Goal: Communication & Community: Answer question/provide support

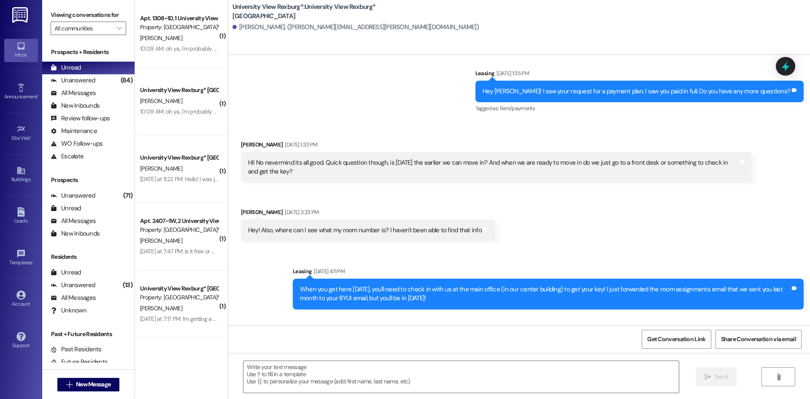
scroll to position [2114, 0]
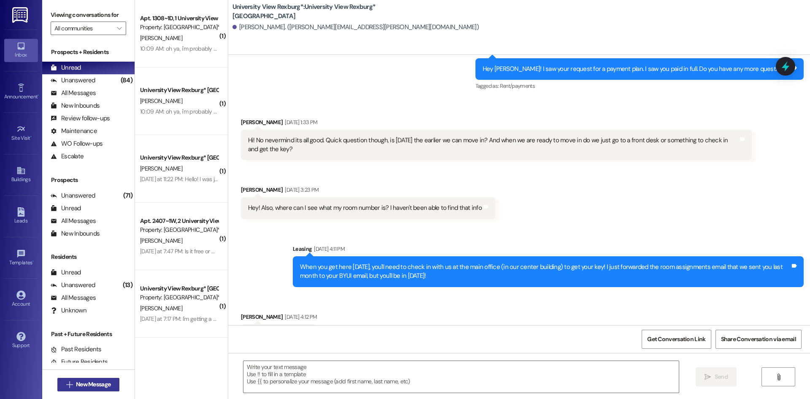
click at [104, 386] on span "New Message" at bounding box center [93, 384] width 35 height 9
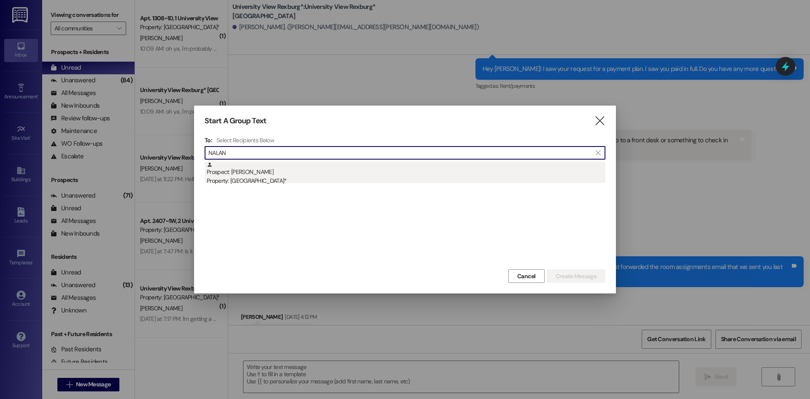
type input "NALAN"
click at [274, 171] on div "Prospect: [PERSON_NAME] Property: [GEOGRAPHIC_DATA]*" at bounding box center [406, 174] width 399 height 24
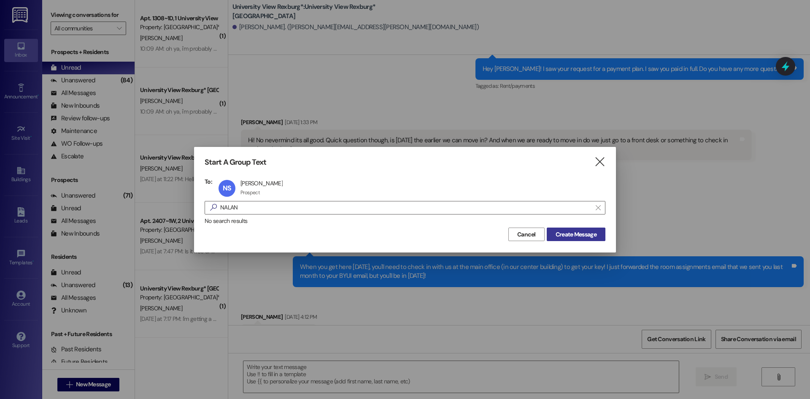
click at [567, 233] on span "Create Message" at bounding box center [576, 234] width 41 height 9
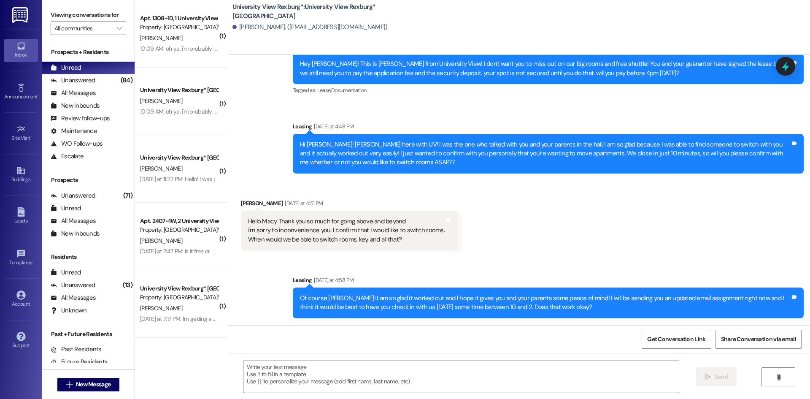
scroll to position [289, 0]
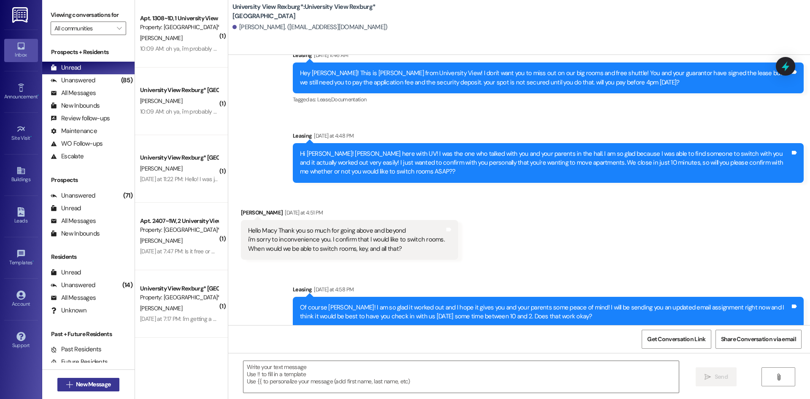
click at [95, 386] on span "New Message" at bounding box center [93, 384] width 35 height 9
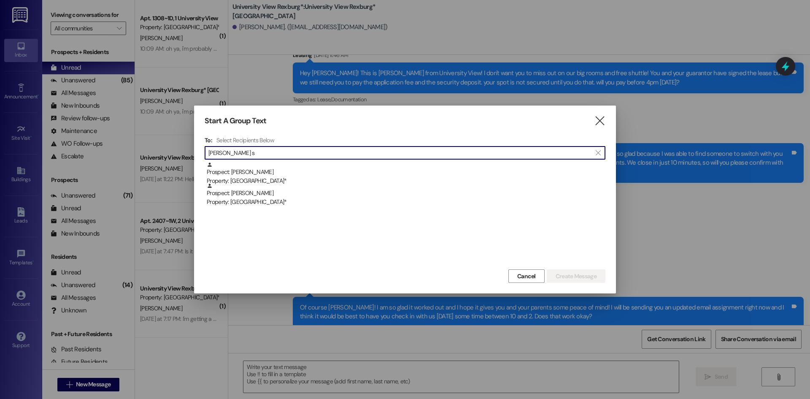
type input "[PERSON_NAME] s"
click at [316, 194] on div "Prospect: [PERSON_NAME] Property: University View Rexburg*" at bounding box center [406, 195] width 399 height 24
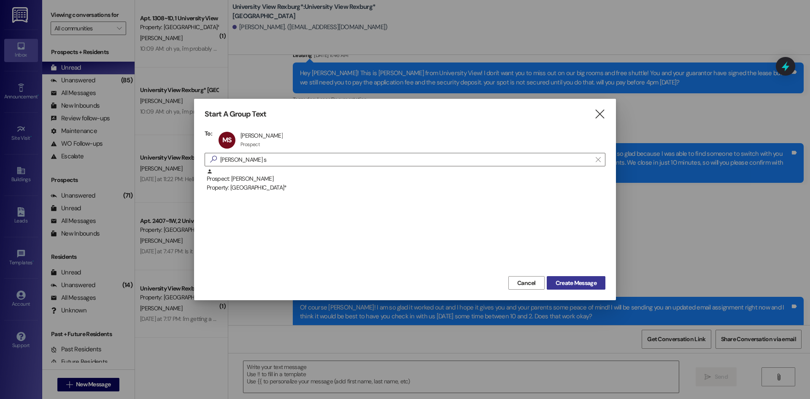
click at [586, 281] on span "Create Message" at bounding box center [576, 282] width 41 height 9
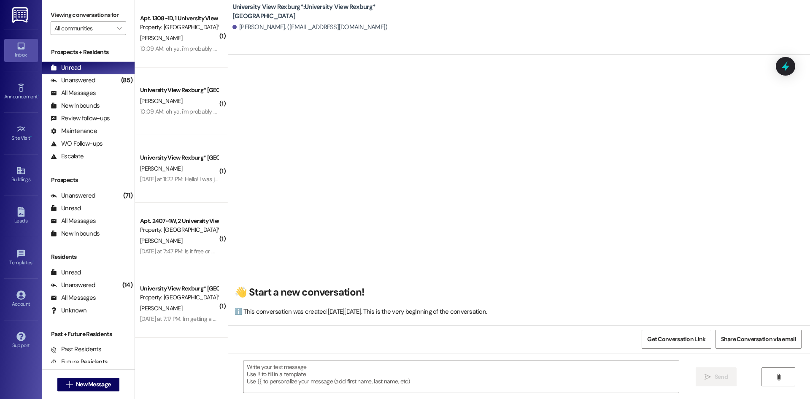
scroll to position [0, 0]
click at [101, 381] on span "New Message" at bounding box center [93, 384] width 35 height 9
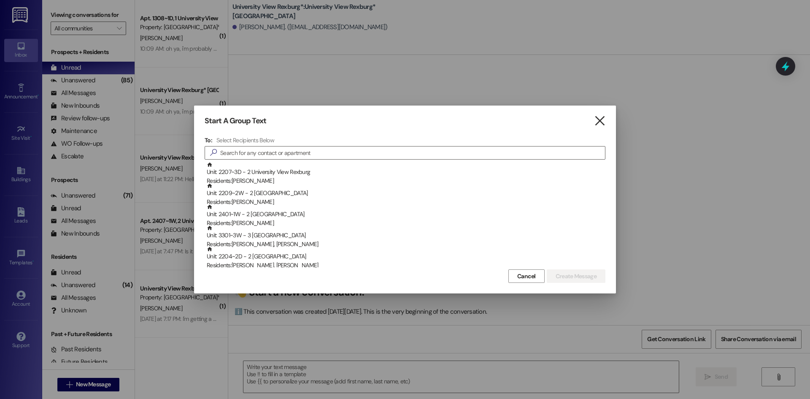
click at [602, 119] on icon "" at bounding box center [599, 120] width 11 height 9
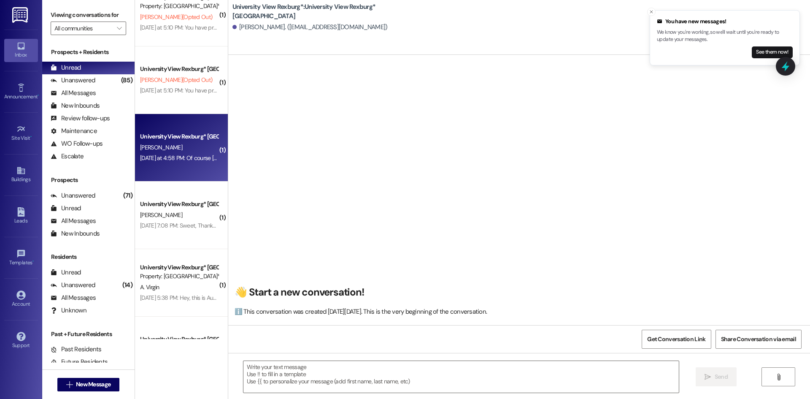
scroll to position [412, 0]
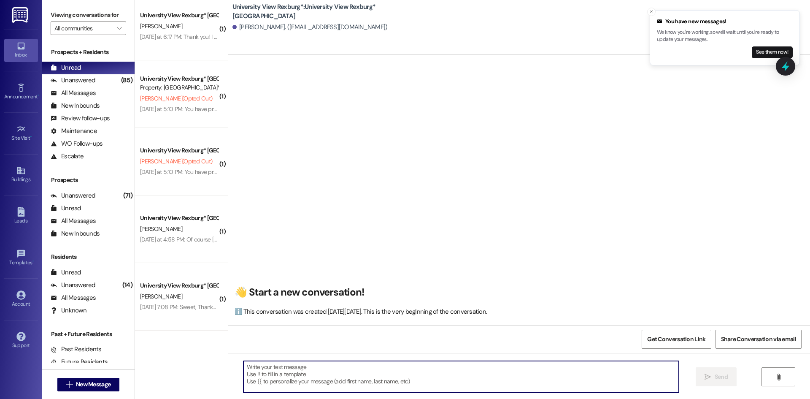
click at [316, 380] on textarea at bounding box center [460, 377] width 435 height 32
click at [369, 366] on textarea "Hi [PERSON_NAME]! This is Macy with UV." at bounding box center [460, 377] width 435 height 32
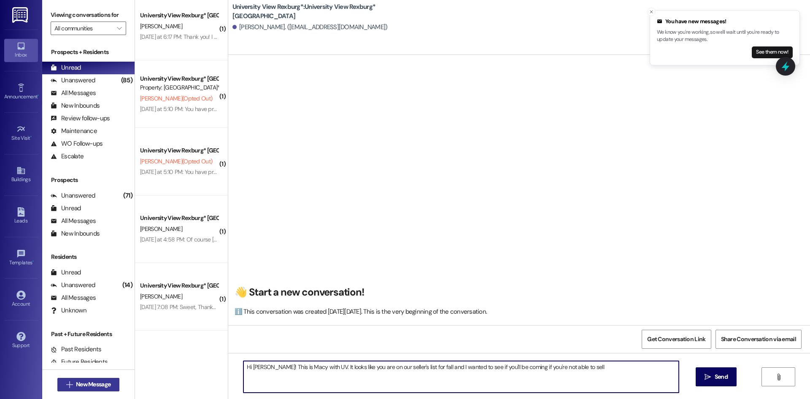
type textarea "Hi [PERSON_NAME]! This is Macy with UV. It looks like you are on our seller's l…"
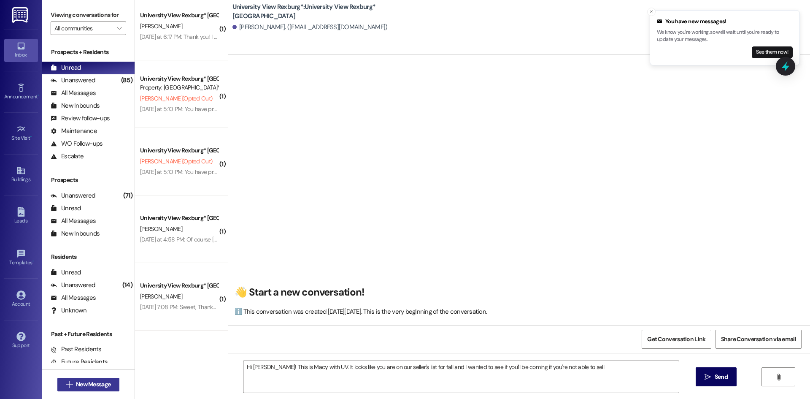
click at [91, 387] on span "New Message" at bounding box center [93, 384] width 35 height 9
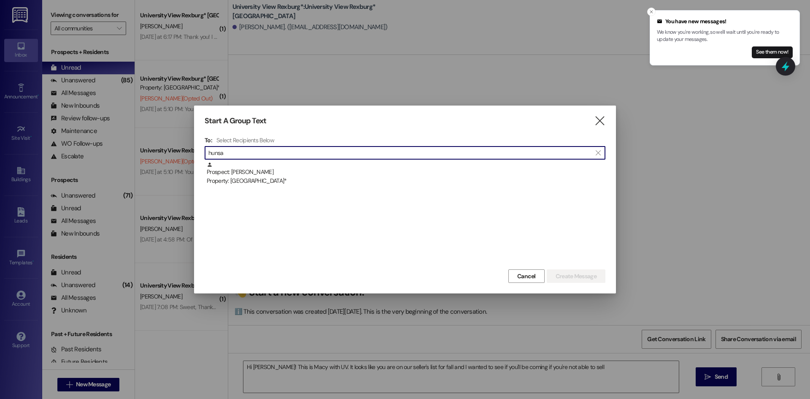
type input "hunsa"
click at [342, 176] on div "Prospect: [PERSON_NAME] Property: University View Rexburg*" at bounding box center [406, 174] width 399 height 24
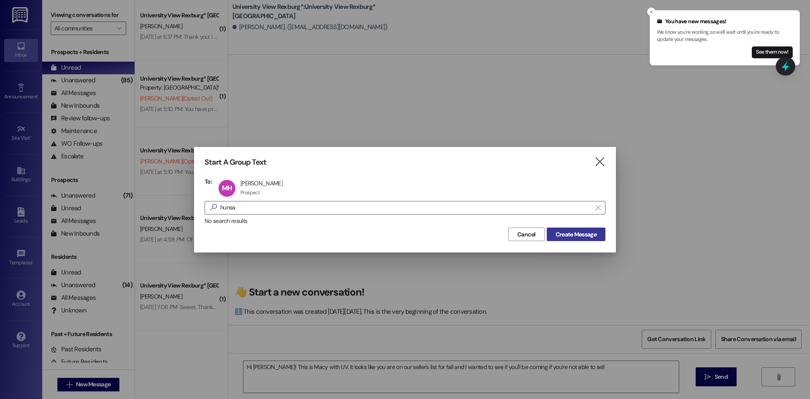
click at [588, 233] on span "Create Message" at bounding box center [576, 234] width 41 height 9
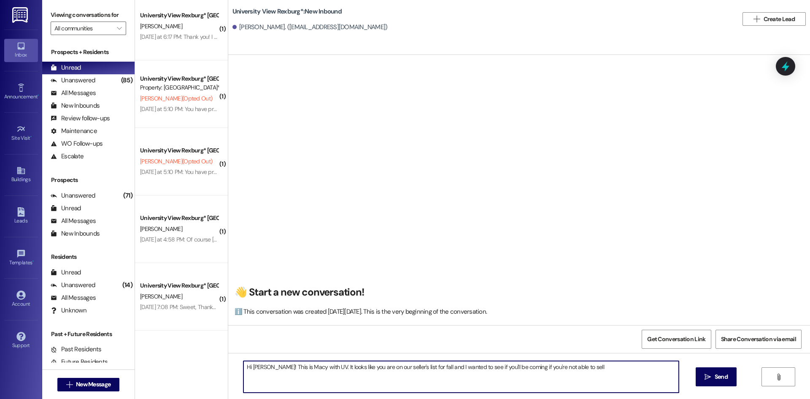
drag, startPoint x: 597, startPoint y: 367, endPoint x: 189, endPoint y: 370, distance: 407.5
click at [189, 370] on div "( 1 ) [GEOGRAPHIC_DATA]* Prospect Property: [GEOGRAPHIC_DATA]* [PERSON_NAME] [D…" at bounding box center [472, 199] width 675 height 399
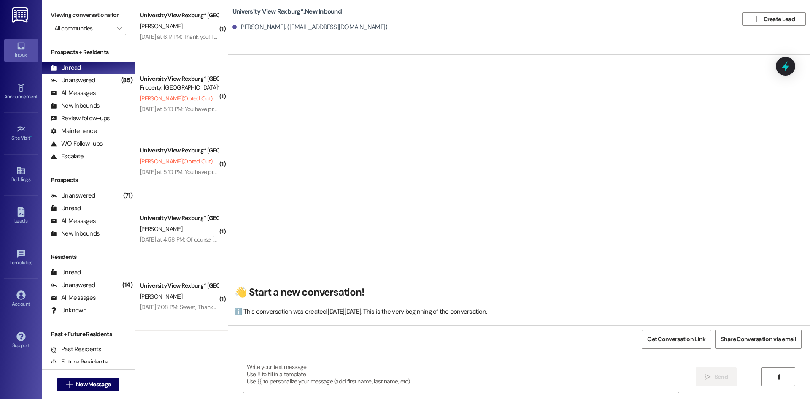
click at [431, 366] on textarea at bounding box center [460, 377] width 435 height 32
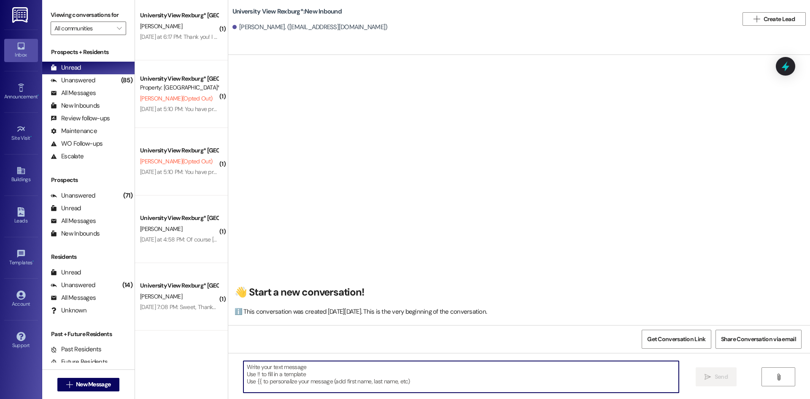
paste textarea "1) Street parking on the road right next to us (U-Permits): [URL][DOMAIN_NAME] …"
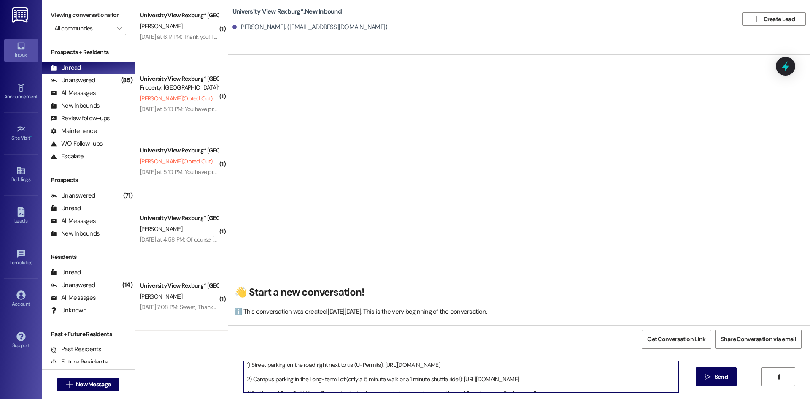
scroll to position [0, 0]
type textarea "1) Street parking on the road right next to us (U-Permits): [URL][DOMAIN_NAME] …"
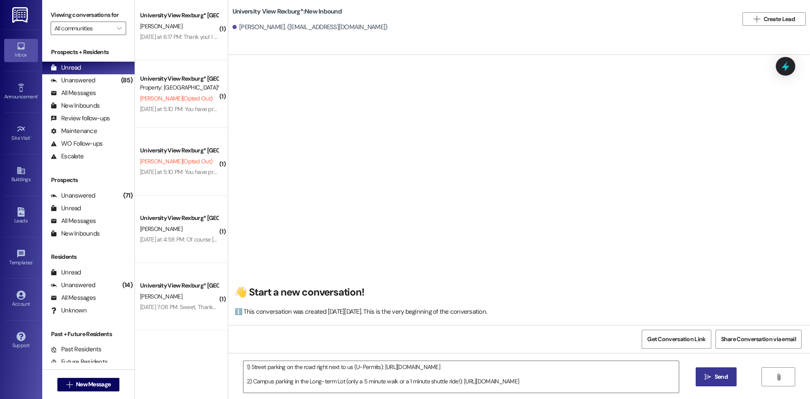
click at [713, 381] on button " Send" at bounding box center [716, 376] width 41 height 19
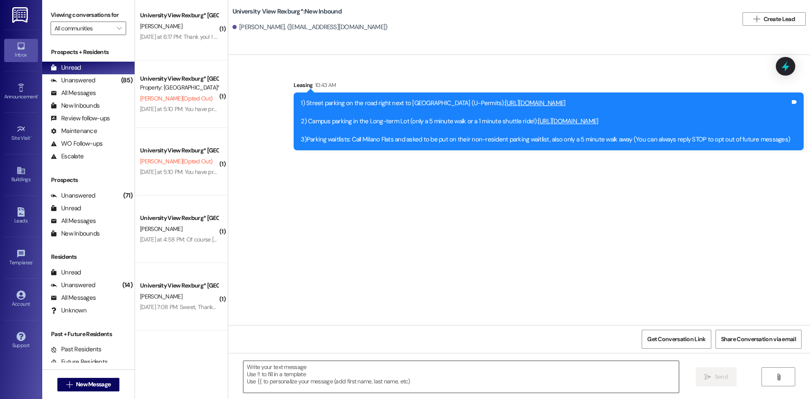
click at [402, 364] on textarea at bounding box center [460, 377] width 435 height 32
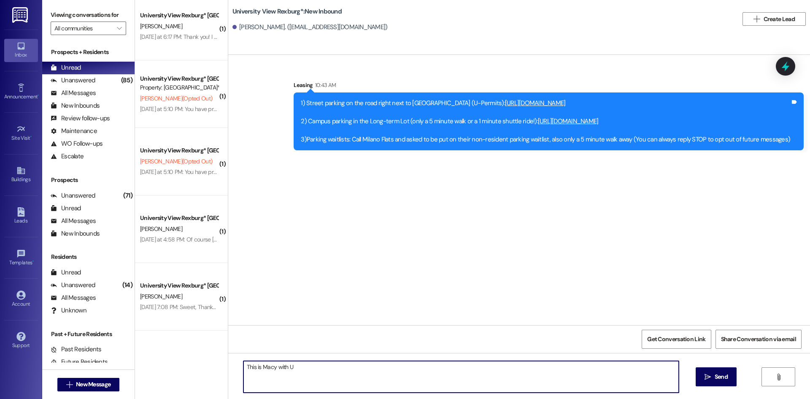
type textarea "This is Macy with UV"
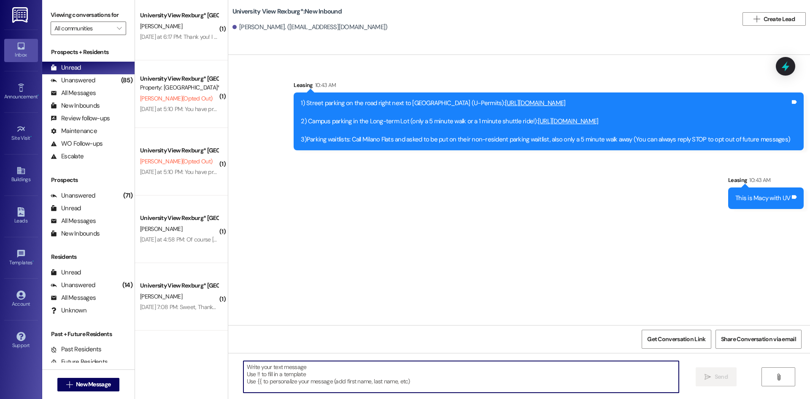
click at [73, 377] on div " New Message" at bounding box center [88, 384] width 62 height 21
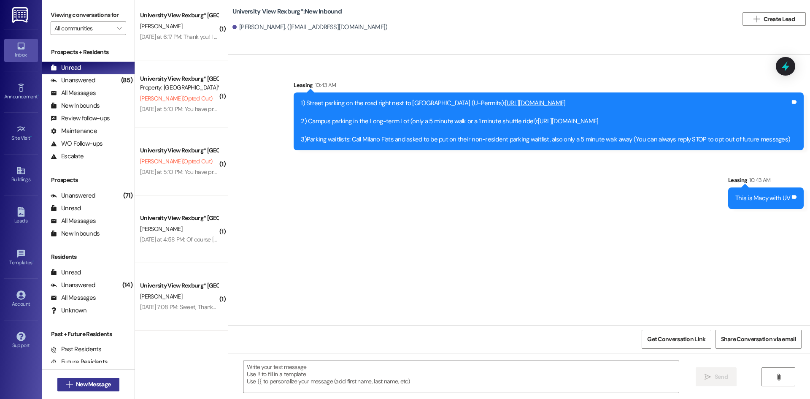
click at [67, 388] on span " New Message" at bounding box center [89, 384] width 48 height 9
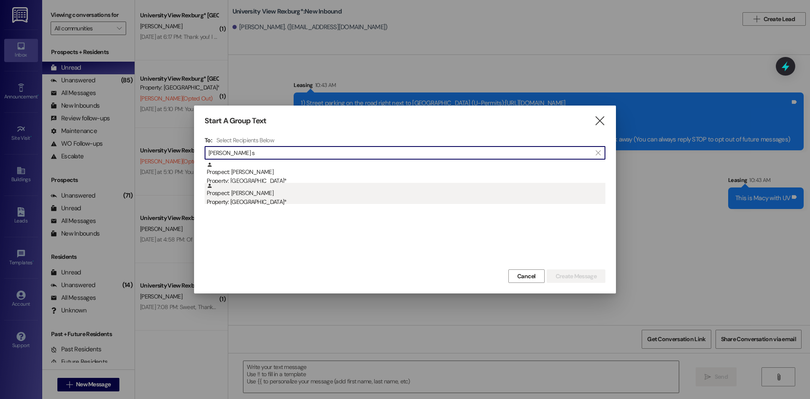
type input "[PERSON_NAME] s"
click at [347, 194] on div "Prospect: [PERSON_NAME] Property: University View Rexburg*" at bounding box center [406, 195] width 399 height 24
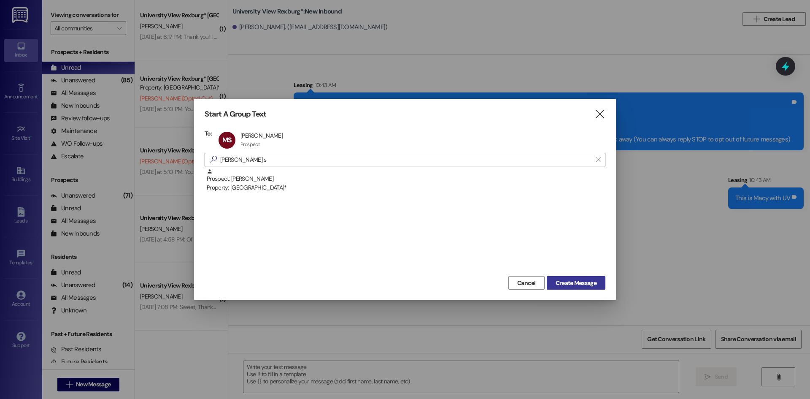
click at [567, 278] on span "Create Message" at bounding box center [576, 282] width 41 height 9
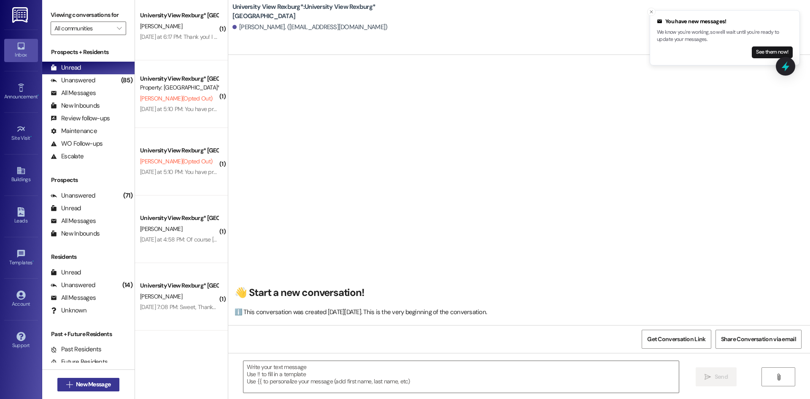
click at [66, 386] on icon "" at bounding box center [69, 384] width 6 height 7
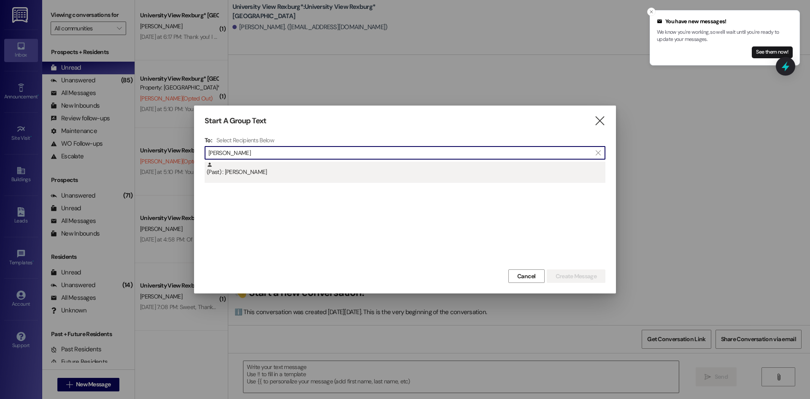
type input "[PERSON_NAME]"
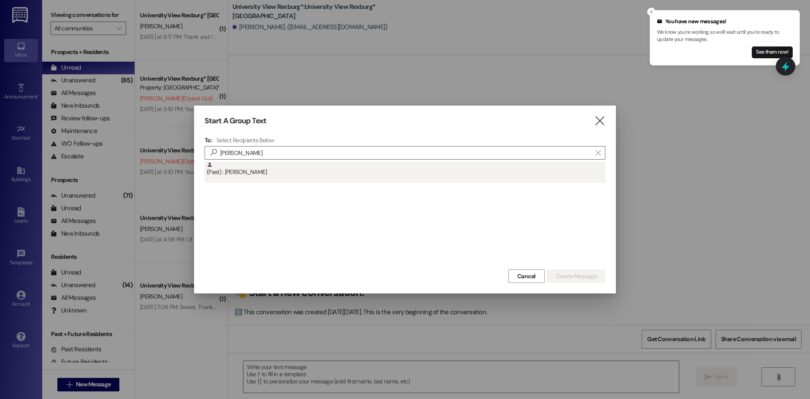
click at [278, 174] on div "(Past) : [PERSON_NAME]" at bounding box center [406, 169] width 399 height 15
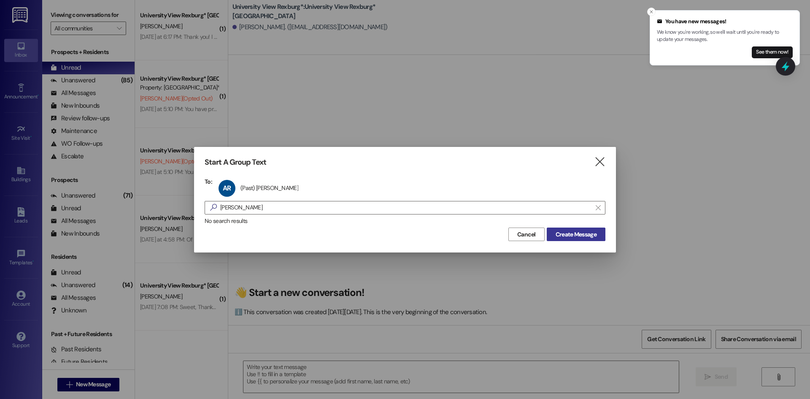
click at [568, 234] on span "Create Message" at bounding box center [576, 234] width 41 height 9
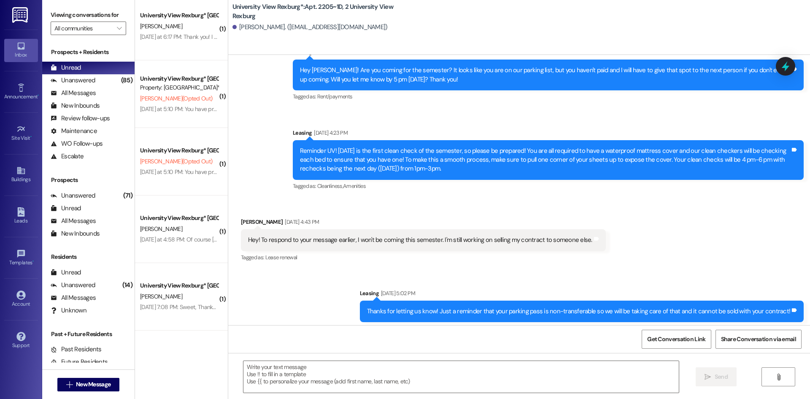
scroll to position [42709, 0]
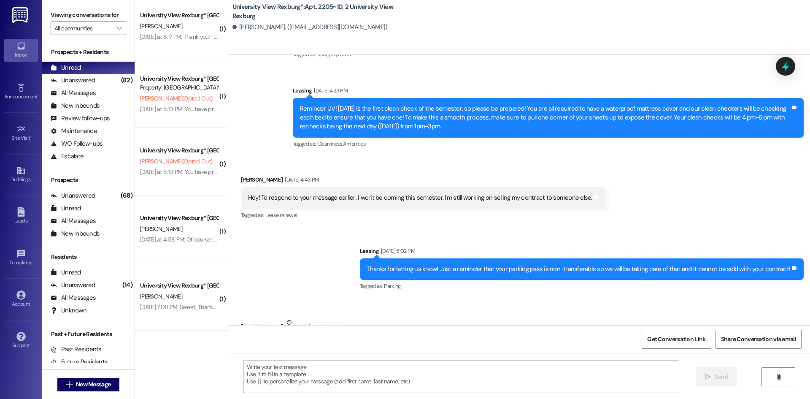
click at [326, 227] on div "Sent via SMS Leasing [DATE] 5:02 PM Thanks for letting us know! Just a reminder…" at bounding box center [519, 262] width 582 height 71
